Goal: Information Seeking & Learning: Learn about a topic

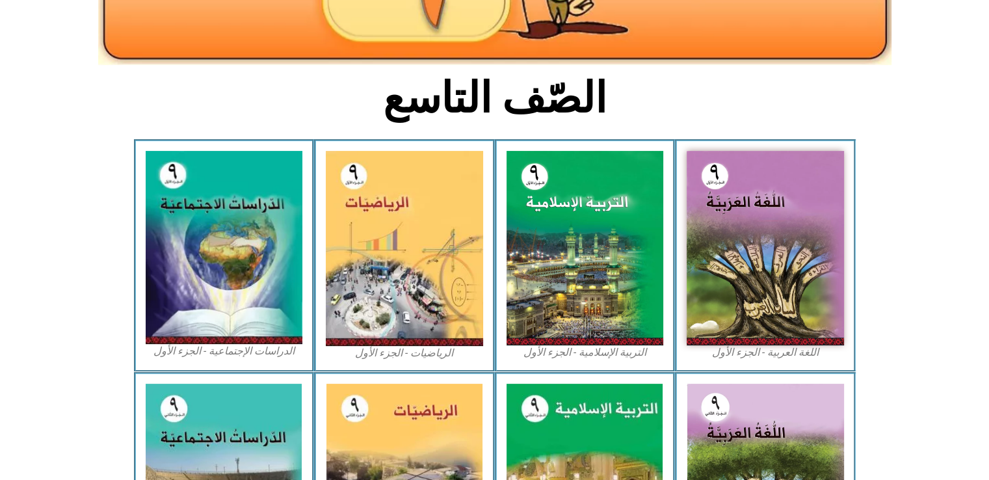
scroll to position [269, 0]
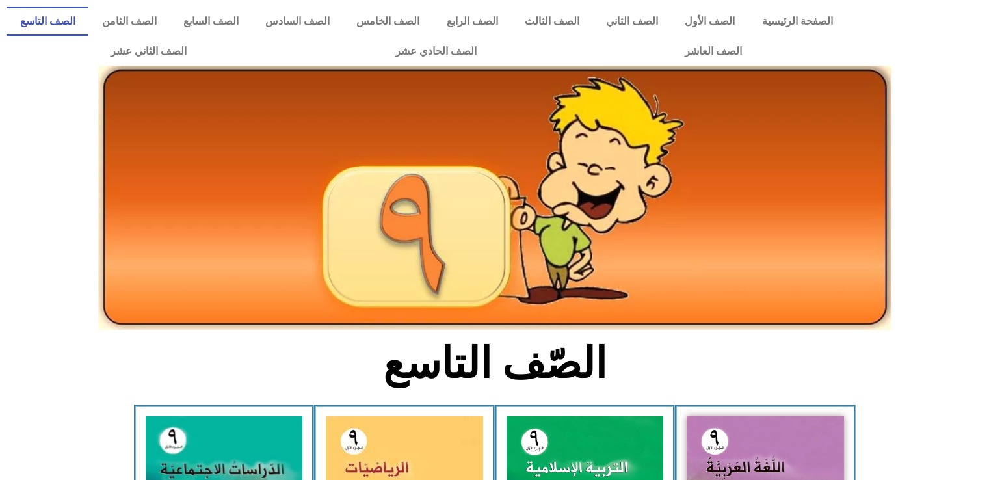
scroll to position [419, 0]
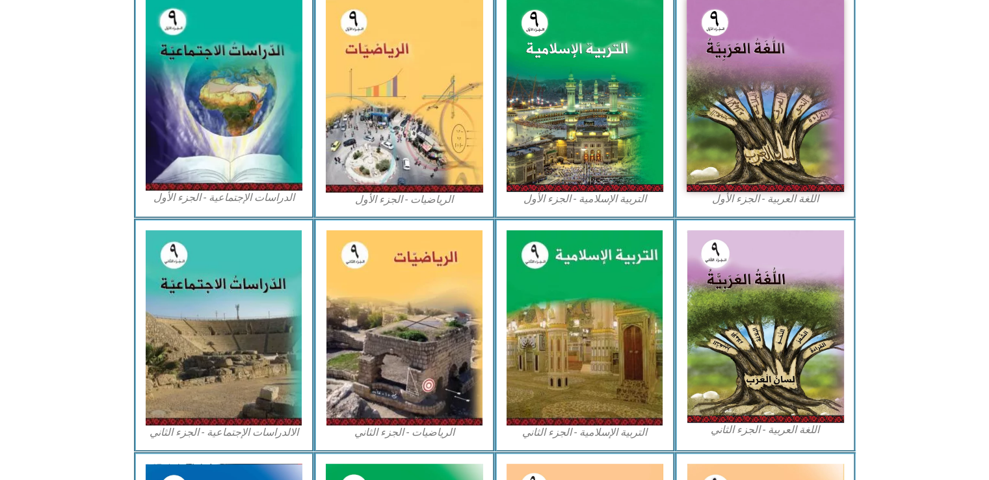
click at [759, 202] on figcaption "اللغة العربية - الجزء الأول​" at bounding box center [764, 199] width 157 height 14
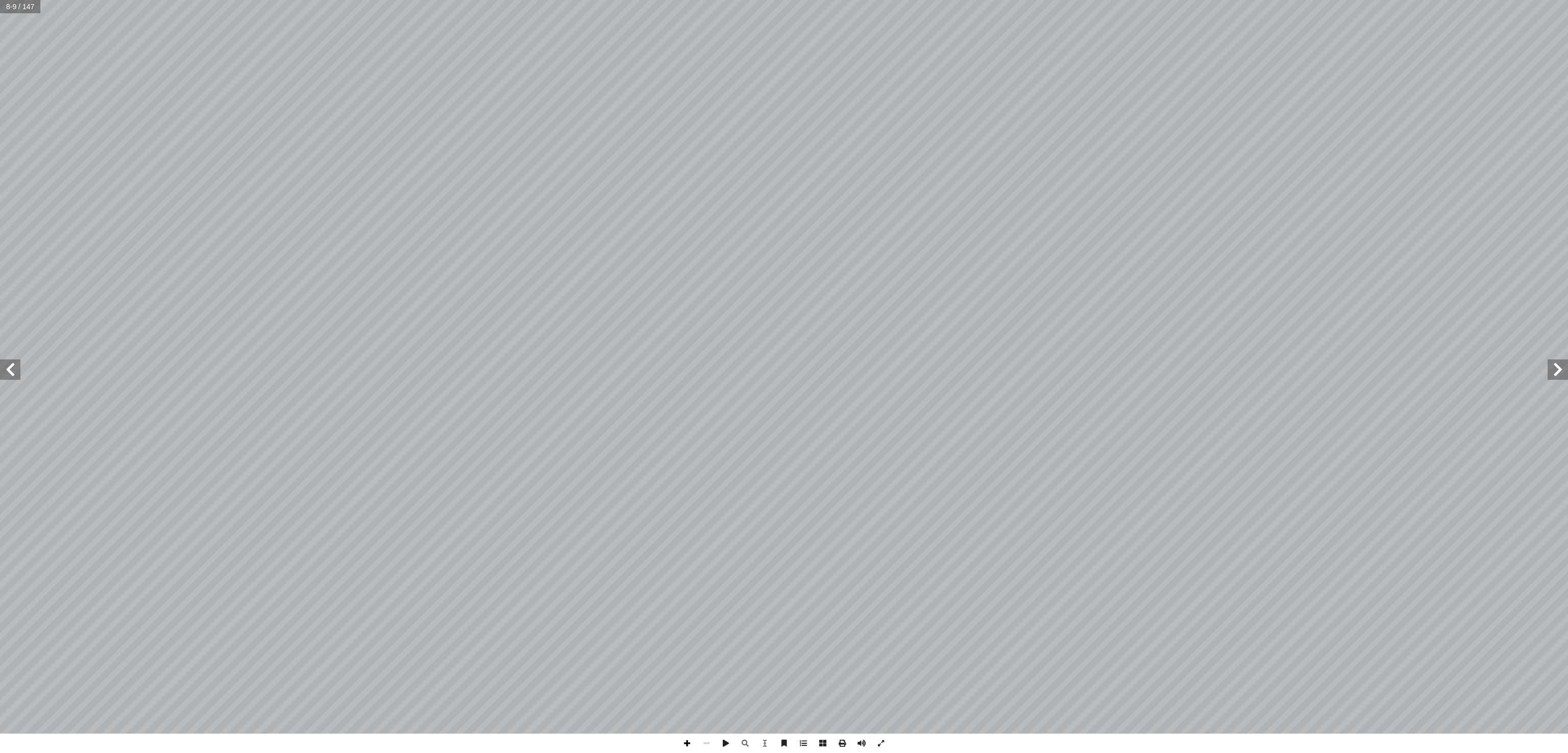
click at [684, 746] on span at bounding box center [686, 743] width 20 height 20
click at [687, 746] on span at bounding box center [686, 743] width 20 height 20
click at [685, 741] on span at bounding box center [686, 743] width 20 height 20
click at [683, 742] on span at bounding box center [686, 743] width 20 height 20
